Goal: Book appointment/travel/reservation

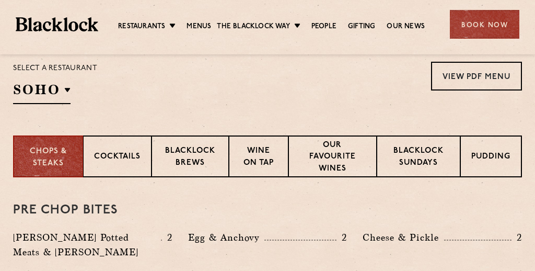
scroll to position [362, 0]
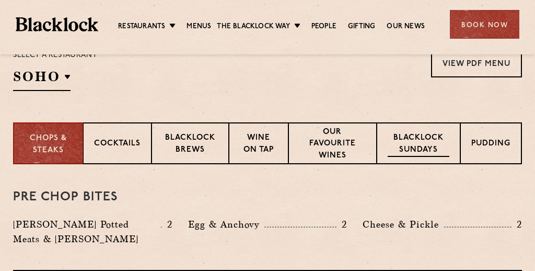
click at [410, 145] on p "Blacklock Sundays" at bounding box center [419, 144] width 62 height 25
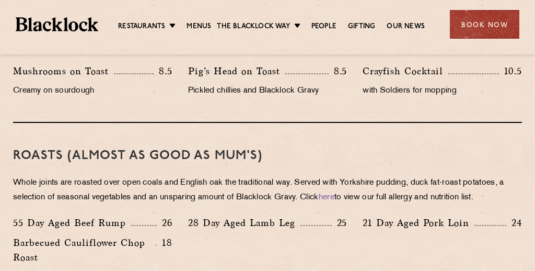
scroll to position [677, 0]
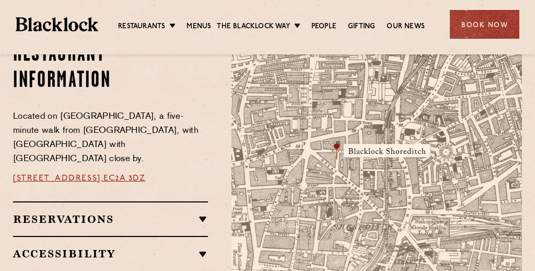
scroll to position [587, 0]
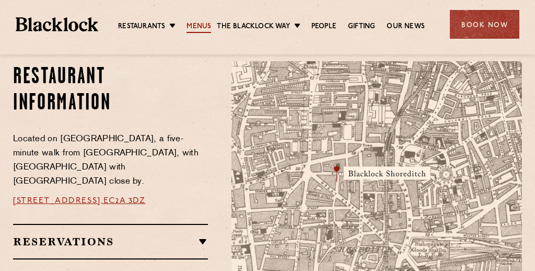
click at [202, 27] on link "Menus" at bounding box center [199, 26] width 25 height 11
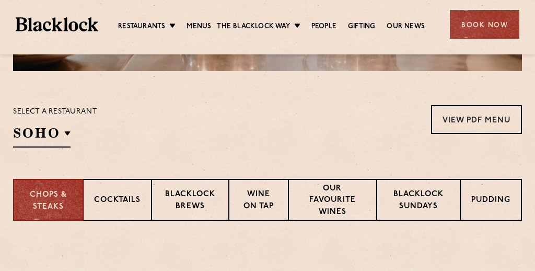
scroll to position [309, 0]
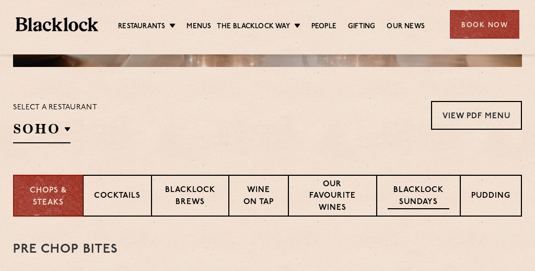
click at [415, 195] on p "Blacklock Sundays" at bounding box center [419, 196] width 62 height 25
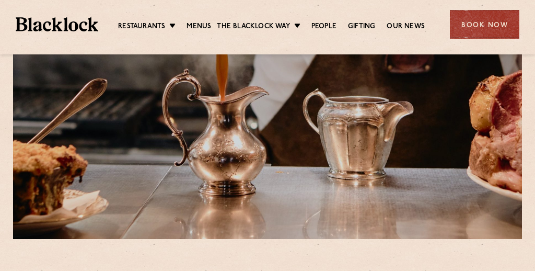
scroll to position [55, 0]
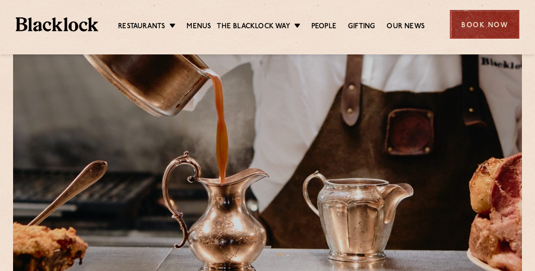
click at [484, 29] on div "Book Now" at bounding box center [484, 24] width 69 height 29
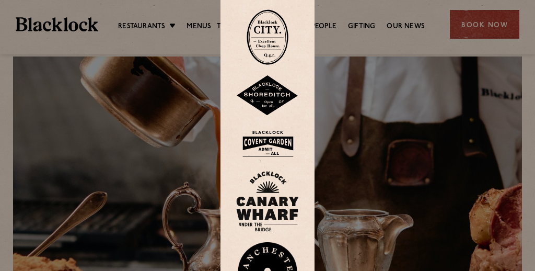
scroll to position [0, 0]
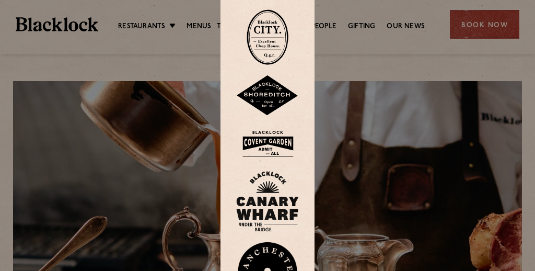
click at [273, 50] on img at bounding box center [268, 36] width 42 height 55
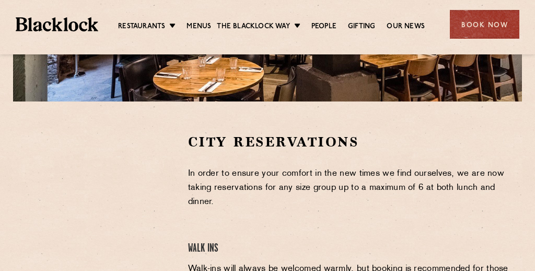
scroll to position [271, 0]
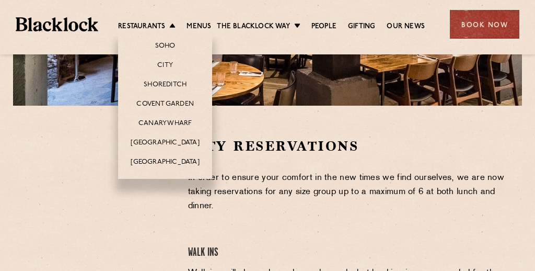
click at [172, 27] on li "Restaurants [GEOGRAPHIC_DATA] [GEOGRAPHIC_DATA] [GEOGRAPHIC_DATA] [GEOGRAPHIC_D…" at bounding box center [149, 26] width 63 height 11
click at [164, 65] on link "City" at bounding box center [165, 65] width 16 height 11
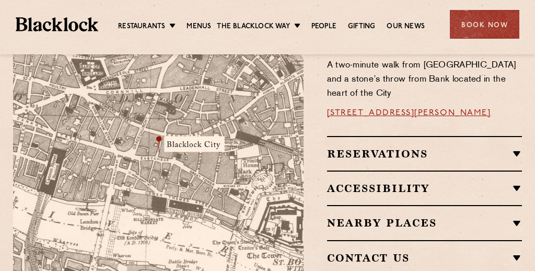
scroll to position [677, 0]
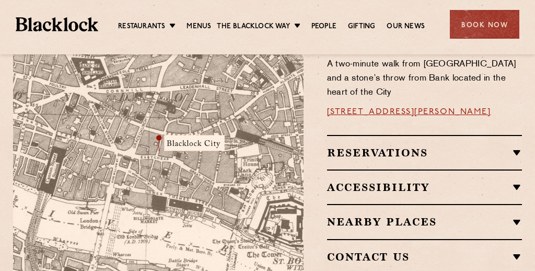
click at [516, 146] on h2 "Reservations" at bounding box center [424, 152] width 195 height 13
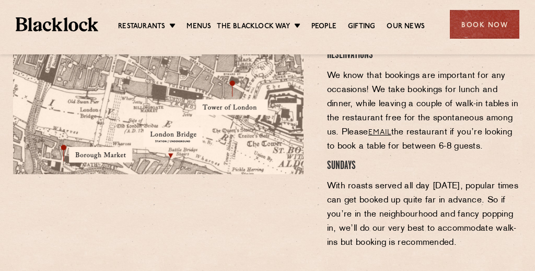
scroll to position [779, 0]
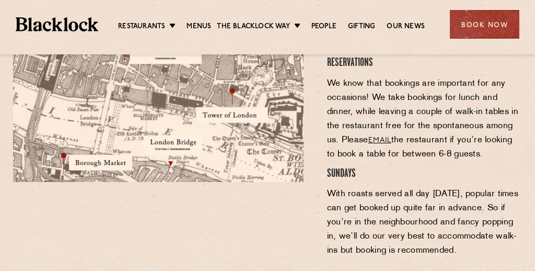
click at [382, 136] on link "email" at bounding box center [379, 140] width 23 height 8
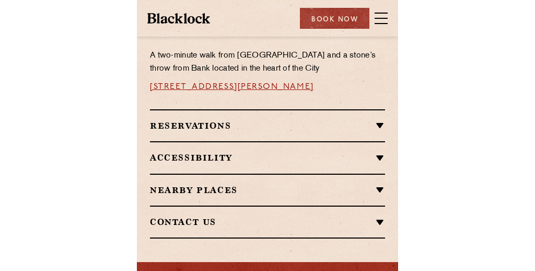
scroll to position [772, 0]
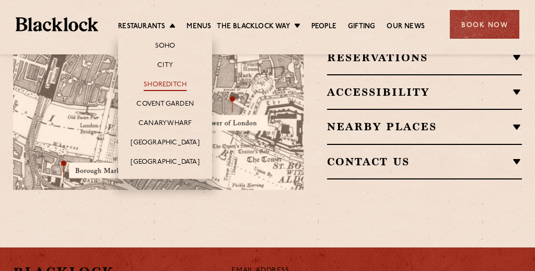
click at [161, 85] on link "Shoreditch" at bounding box center [165, 84] width 43 height 11
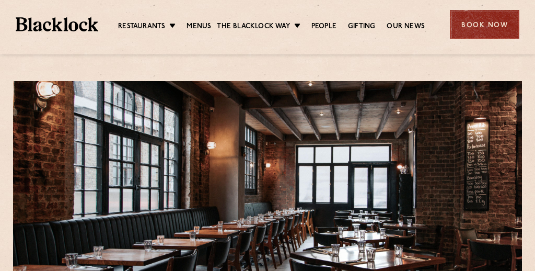
click at [462, 30] on div "Book Now" at bounding box center [484, 24] width 69 height 29
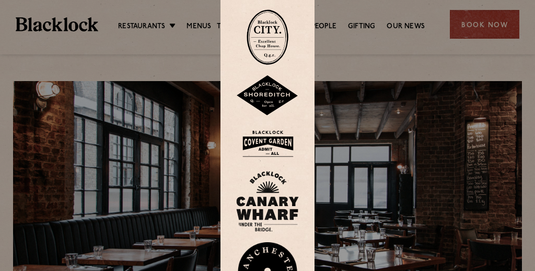
click at [266, 95] on img at bounding box center [267, 95] width 63 height 41
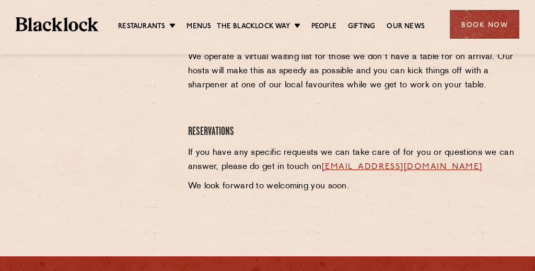
scroll to position [522, 0]
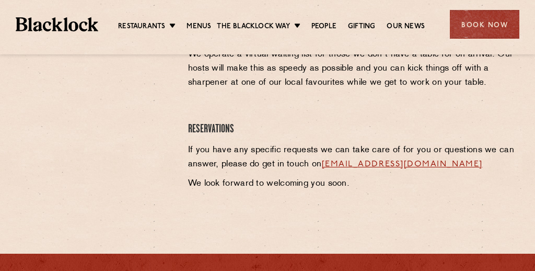
click at [393, 160] on link "[EMAIL_ADDRESS][DOMAIN_NAME]" at bounding box center [402, 164] width 161 height 8
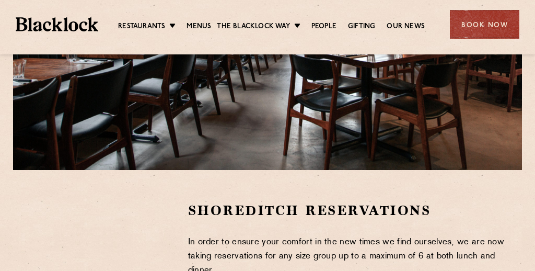
scroll to position [0, 0]
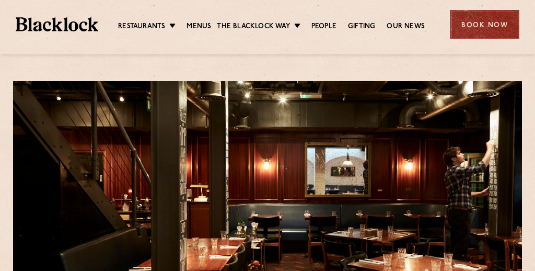
click at [483, 23] on div "Book Now" at bounding box center [484, 24] width 69 height 29
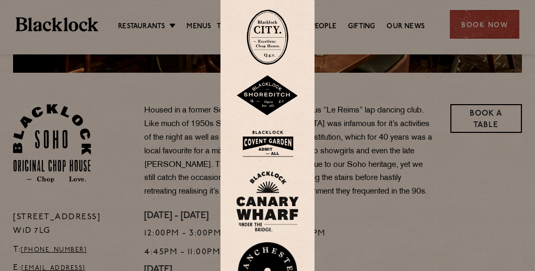
scroll to position [317, 0]
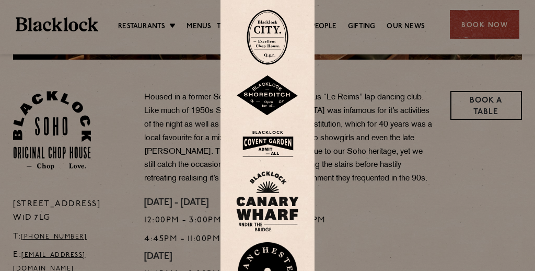
click at [490, 26] on div at bounding box center [267, 135] width 535 height 271
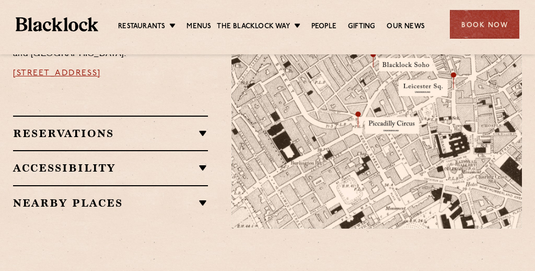
scroll to position [715, 0]
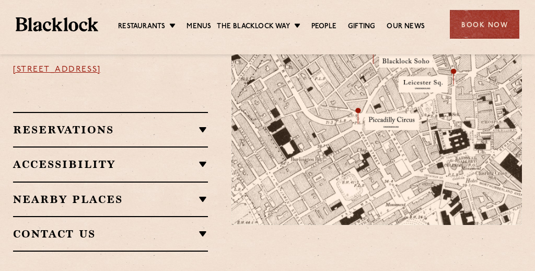
click at [202, 123] on h2 "Reservations" at bounding box center [110, 129] width 195 height 13
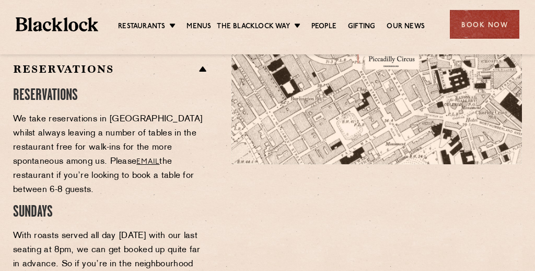
scroll to position [777, 0]
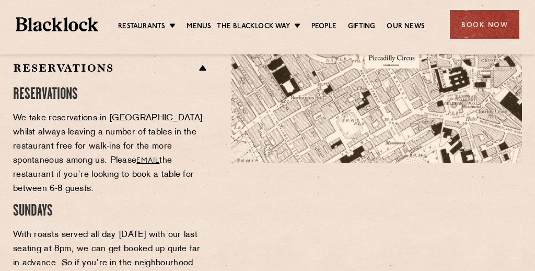
click at [136, 157] on link "email" at bounding box center [147, 161] width 23 height 8
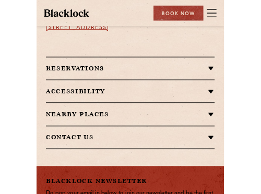
scroll to position [769, 0]
